Goal: Transaction & Acquisition: Subscribe to service/newsletter

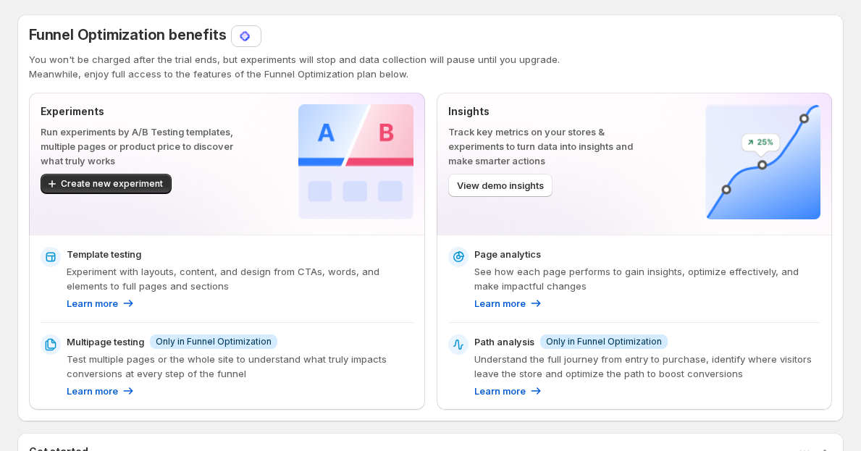
click at [245, 44] on div at bounding box center [246, 36] width 29 height 20
click at [240, 34] on img at bounding box center [244, 36] width 14 height 14
click at [190, 35] on span "Funnel Optimization benefits" at bounding box center [127, 34] width 197 height 17
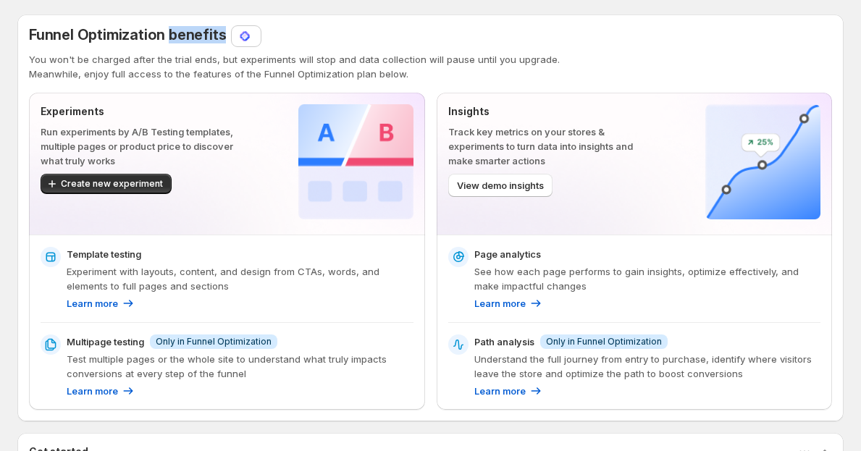
click at [190, 35] on span "Funnel Optimization benefits" at bounding box center [127, 34] width 197 height 17
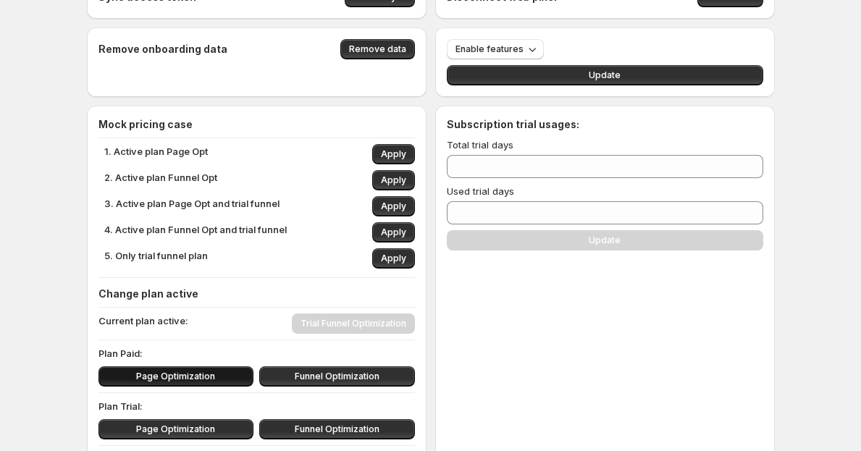
scroll to position [65, 0]
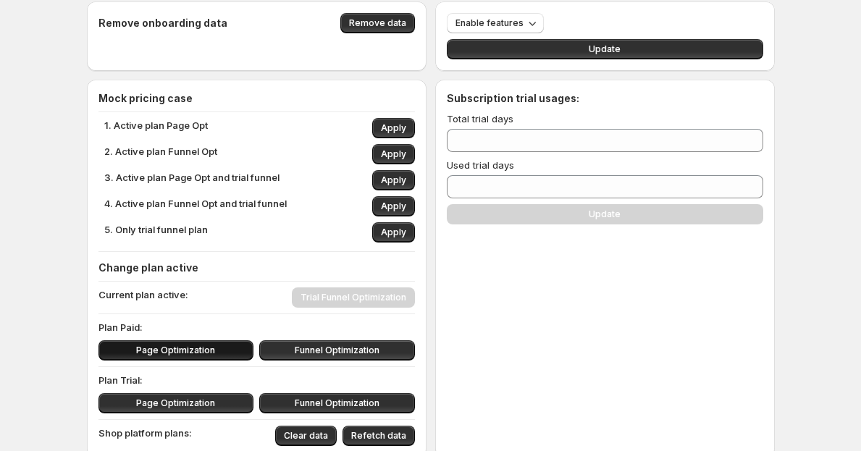
click at [172, 349] on span "Page Optimization" at bounding box center [175, 351] width 79 height 12
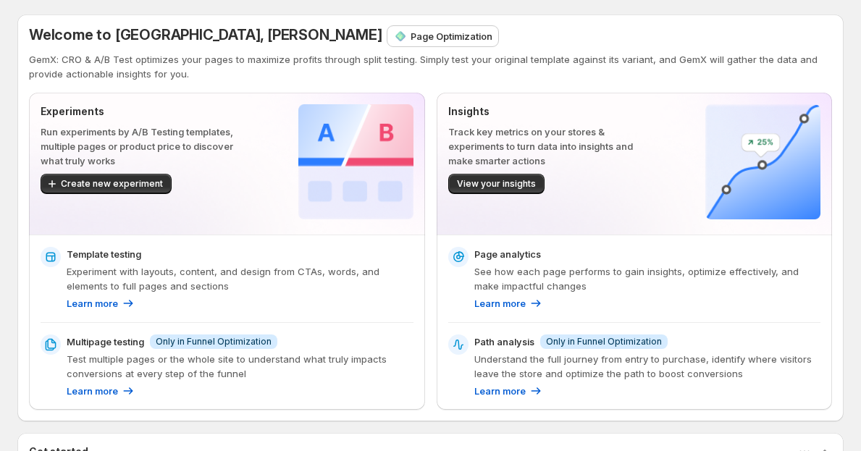
click at [410, 40] on p "Page Optimization" at bounding box center [451, 36] width 82 height 14
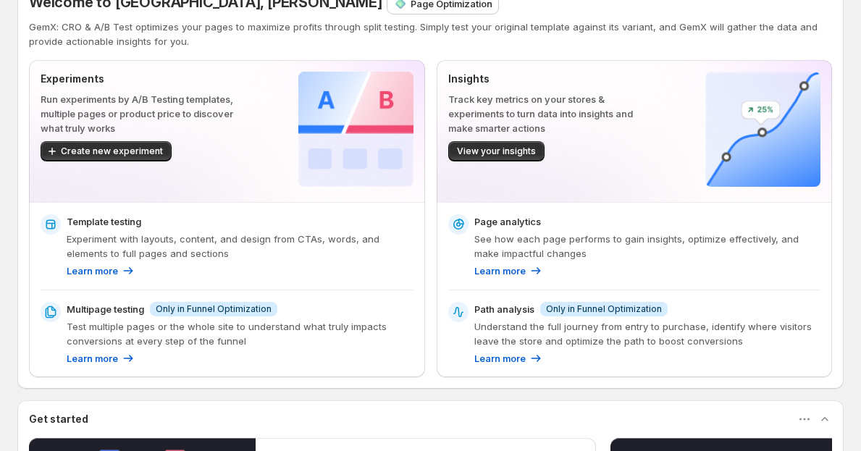
scroll to position [35, 0]
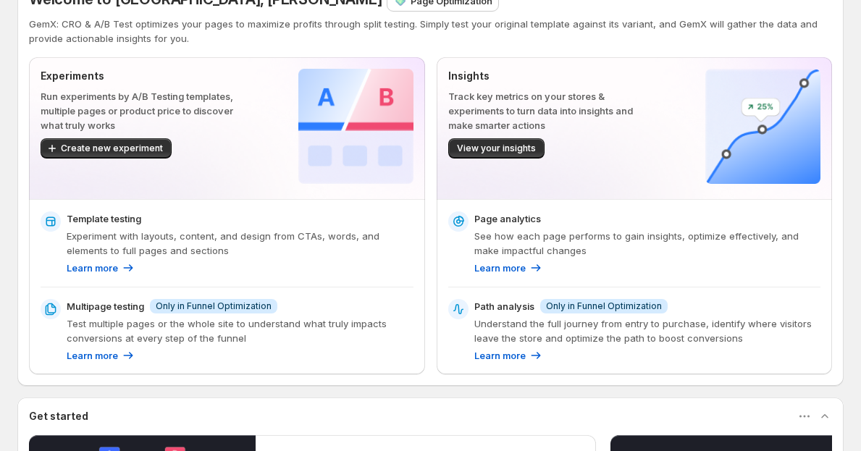
click at [577, 306] on span "Only in Funnel Optimization" at bounding box center [604, 306] width 116 height 12
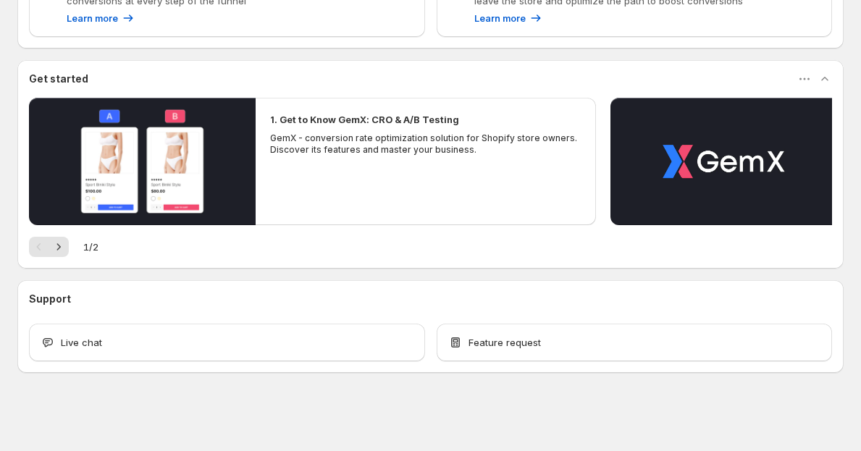
scroll to position [0, 0]
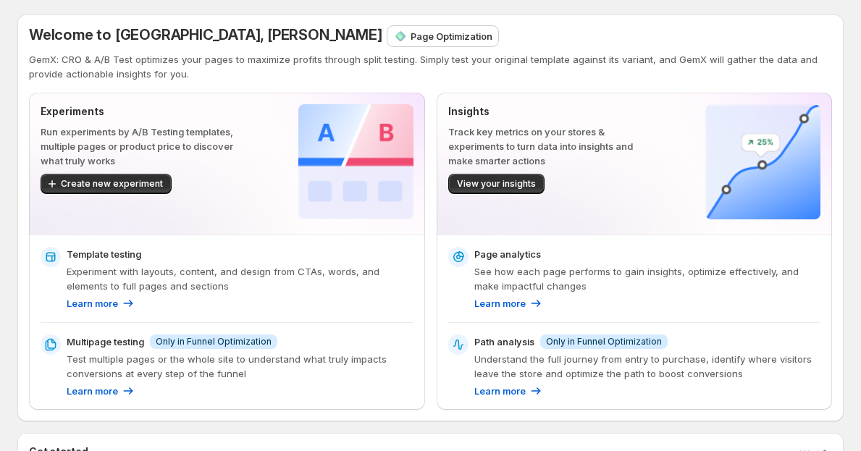
click at [393, 41] on img at bounding box center [400, 36] width 14 height 14
click at [410, 41] on p "Page Optimization" at bounding box center [451, 36] width 82 height 14
click at [410, 40] on p "Page Optimization" at bounding box center [451, 36] width 82 height 14
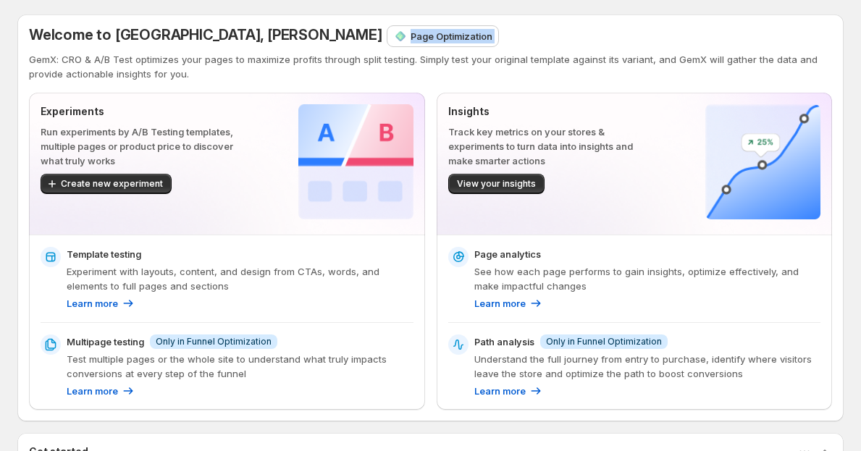
click at [410, 40] on p "Page Optimization" at bounding box center [451, 36] width 82 height 14
click at [410, 41] on p "Page Optimization" at bounding box center [451, 36] width 82 height 14
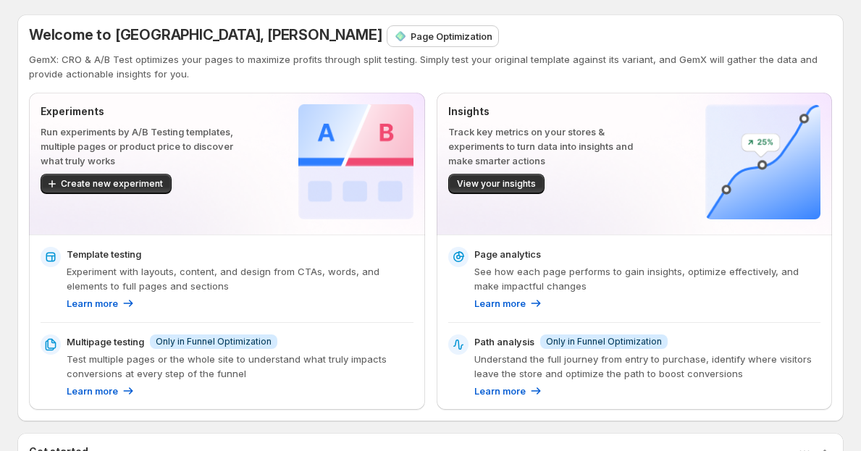
click at [286, 104] on div "Experiments Run experiments by A/B Testing templates, multiple pages or product…" at bounding box center [227, 164] width 396 height 142
click at [410, 34] on p "Page Optimization" at bounding box center [451, 36] width 82 height 14
click at [410, 38] on p "Page Optimization" at bounding box center [451, 36] width 82 height 14
click at [410, 39] on p "Page Optimization" at bounding box center [451, 36] width 82 height 14
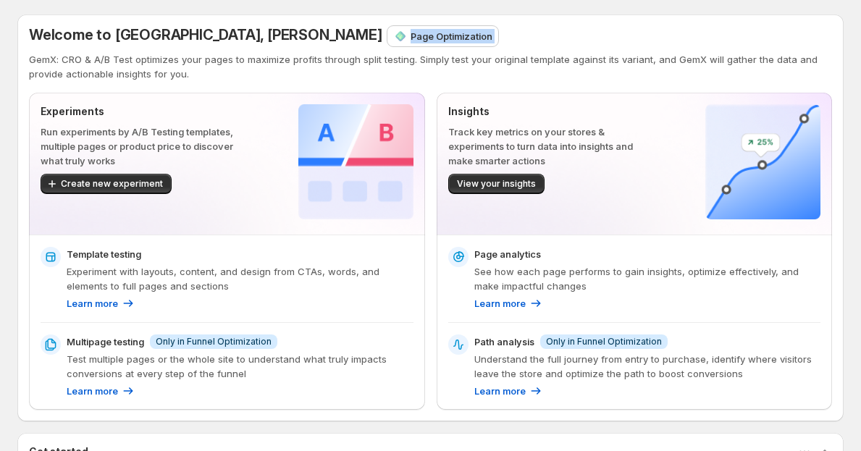
click at [410, 39] on p "Page Optimization" at bounding box center [451, 36] width 82 height 14
click at [306, 85] on div "Welcome to GemX, [PERSON_NAME] Page Optimization GemX: CRO & A/B Test optimizes…" at bounding box center [430, 218] width 803 height 384
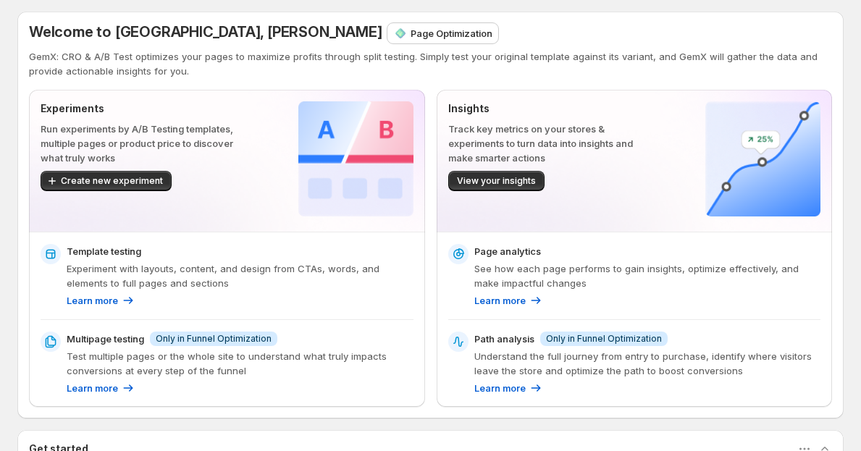
scroll to position [43, 0]
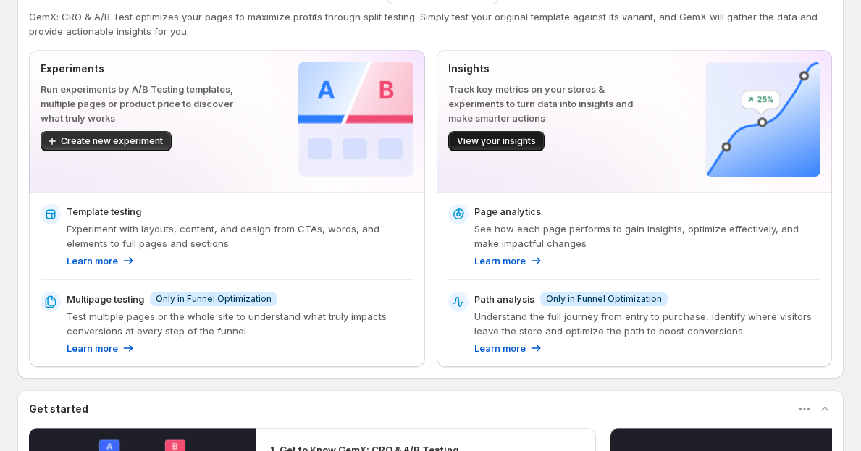
click at [501, 146] on span "View your insights" at bounding box center [496, 141] width 79 height 12
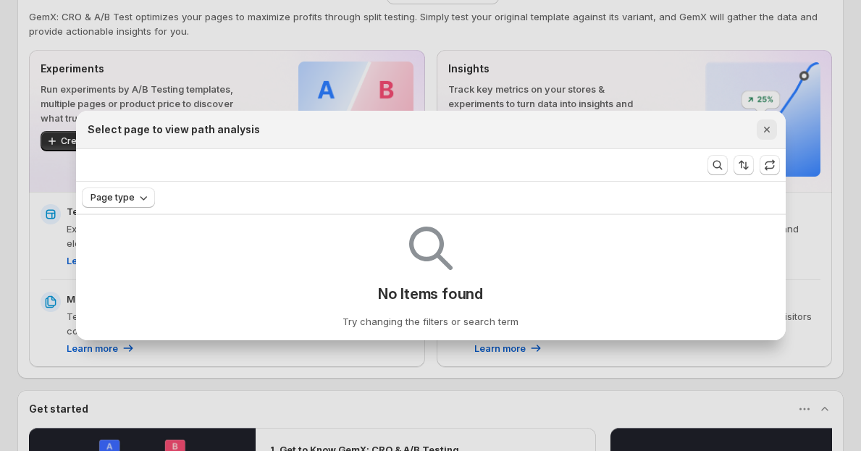
click at [767, 128] on icon "Close" at bounding box center [766, 130] width 6 height 6
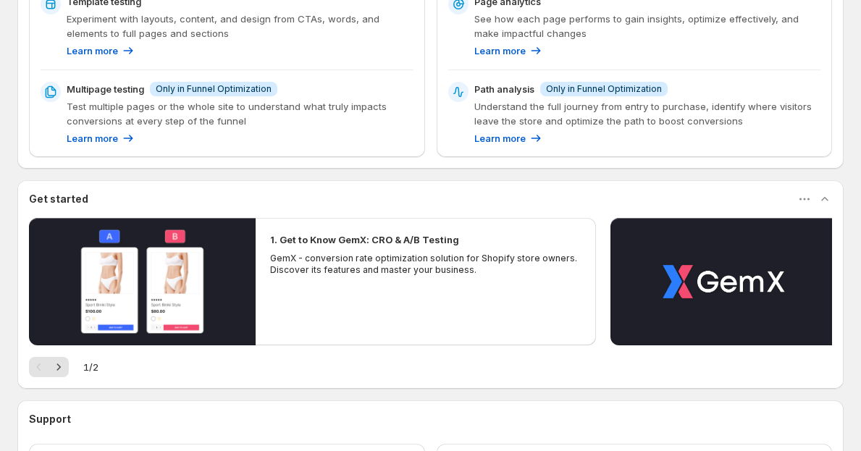
scroll to position [373, 0]
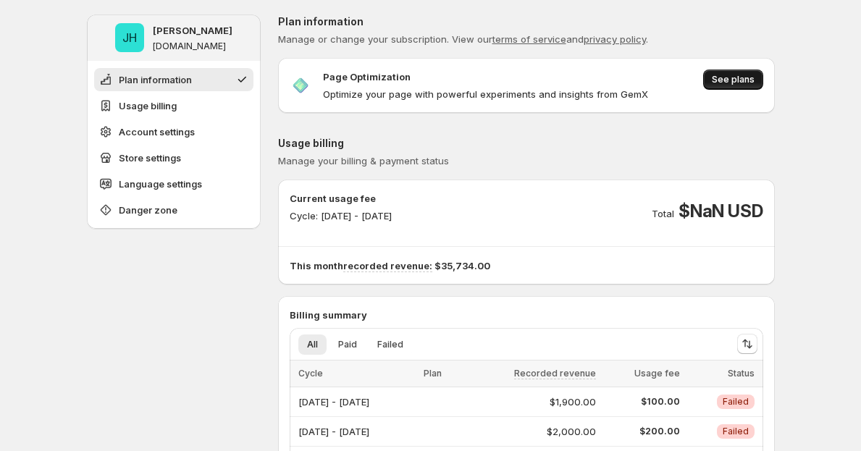
click at [736, 83] on span "See plans" at bounding box center [733, 80] width 43 height 12
